Goal: Navigation & Orientation: Find specific page/section

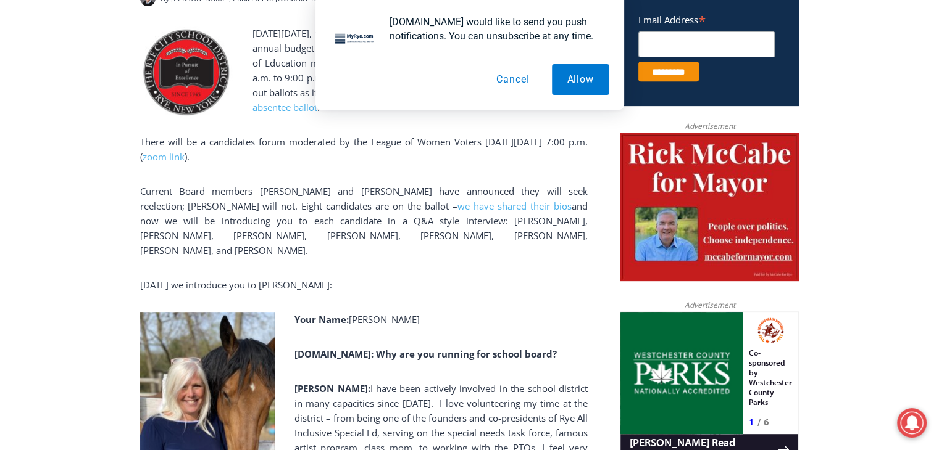
scroll to position [617, 0]
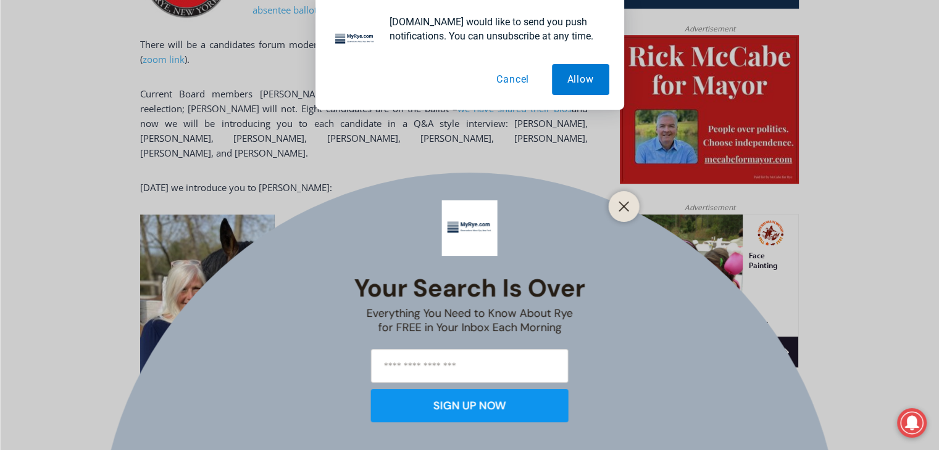
click at [620, 202] on icon "Close" at bounding box center [623, 206] width 11 height 11
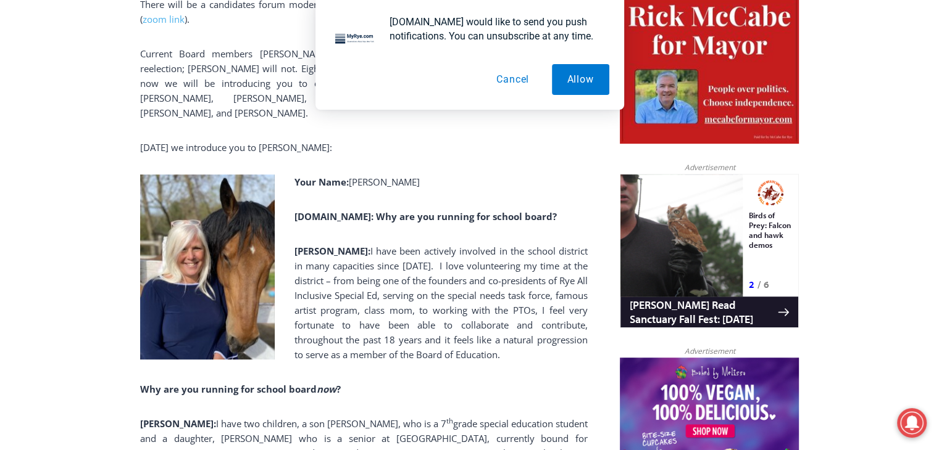
scroll to position [679, 0]
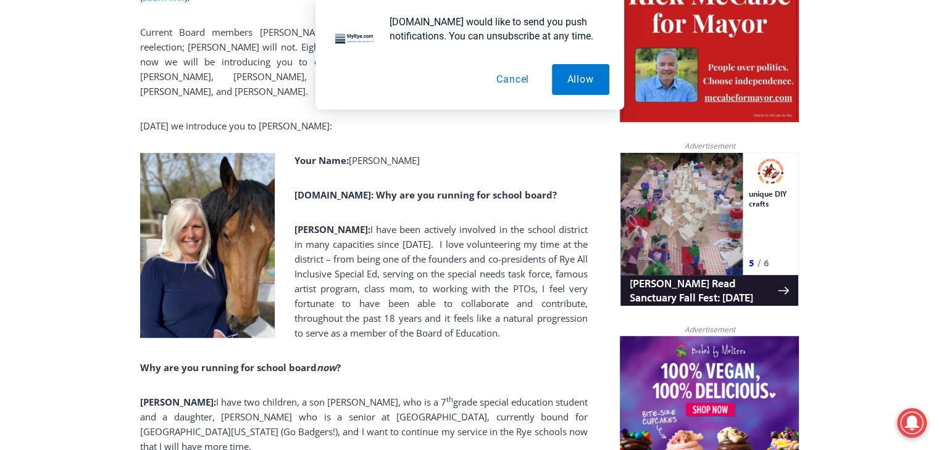
click at [526, 75] on button "Cancel" at bounding box center [513, 79] width 64 height 31
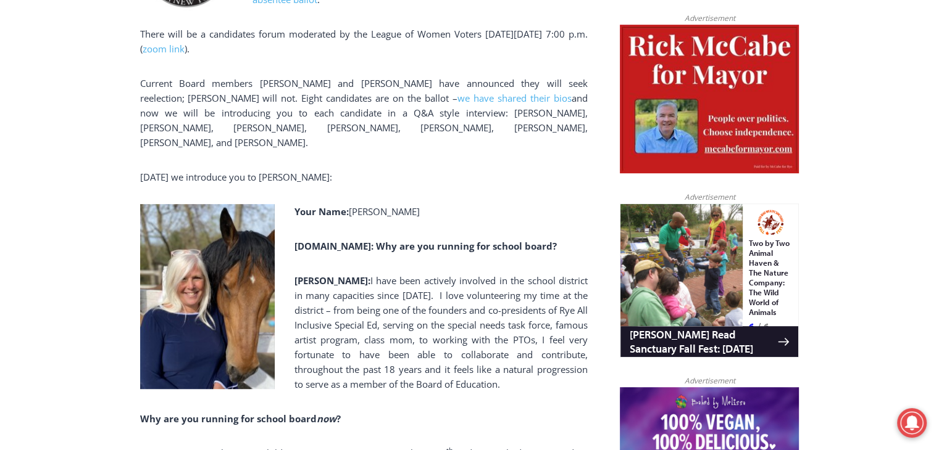
scroll to position [617, 0]
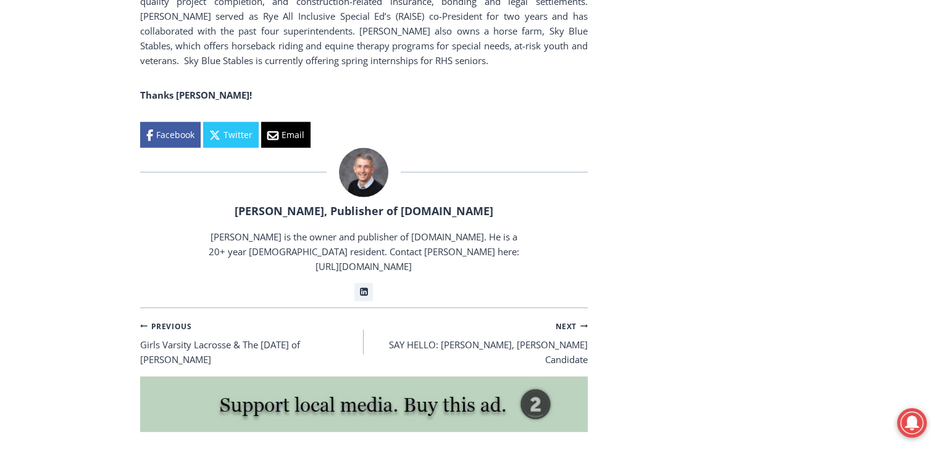
scroll to position [3369, 0]
